Goal: Check status

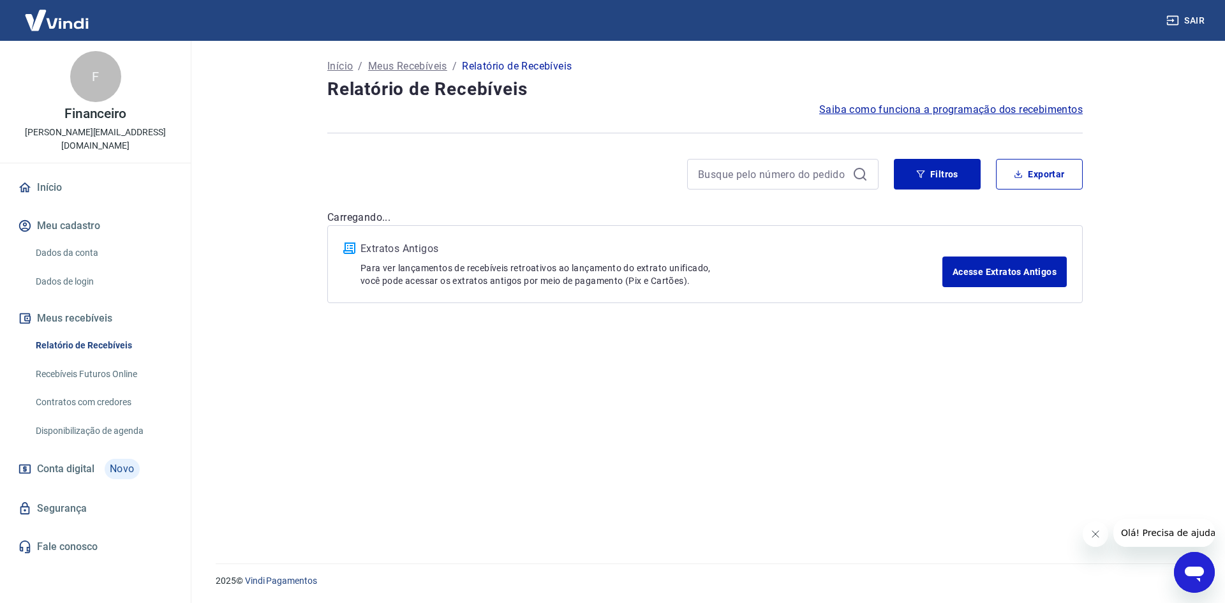
click at [54, 22] on img at bounding box center [56, 20] width 83 height 39
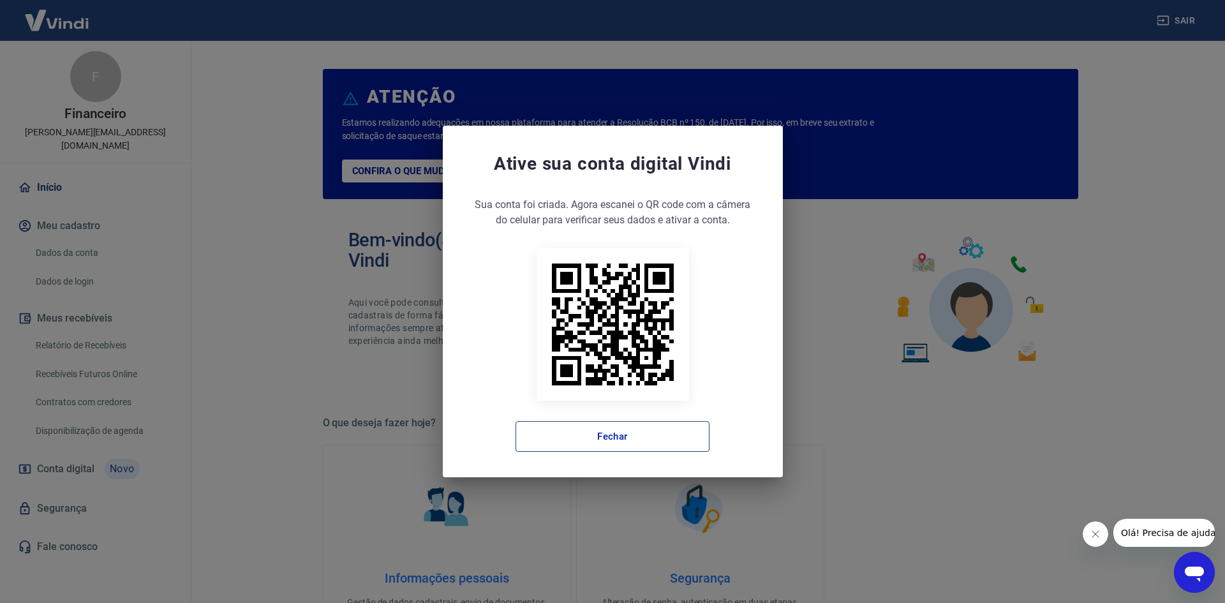
click at [602, 437] on button "Fechar" at bounding box center [613, 436] width 194 height 31
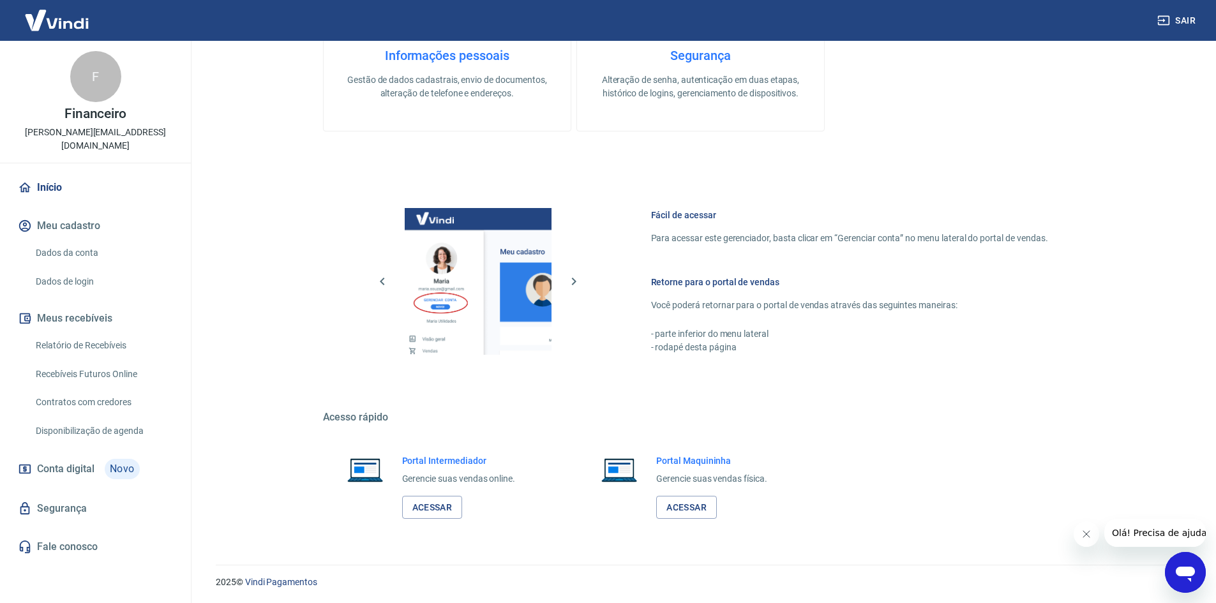
scroll to position [524, 0]
click at [437, 503] on link "Acessar" at bounding box center [432, 507] width 61 height 24
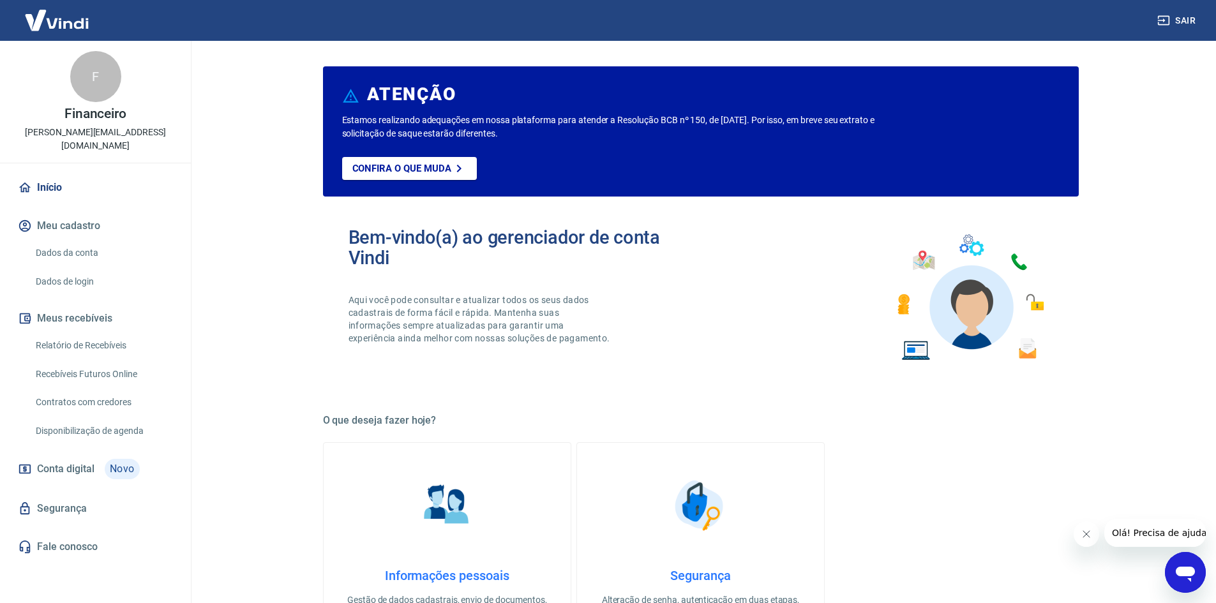
scroll to position [0, 0]
